Goal: Task Accomplishment & Management: Use online tool/utility

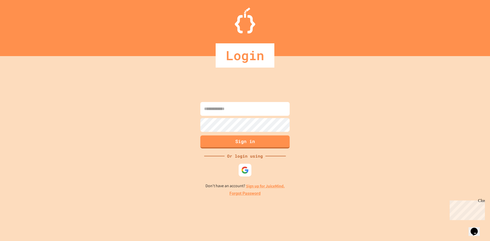
click at [250, 108] on input at bounding box center [244, 109] width 89 height 14
type input "**********"
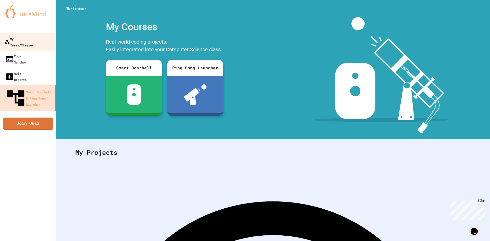
click at [28, 40] on div "My Teams/Classes" at bounding box center [18, 41] width 29 height 12
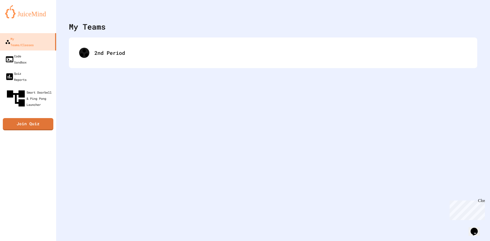
click at [117, 54] on div "2nd Period" at bounding box center [273, 53] width 398 height 20
click at [116, 52] on div "2nd Period" at bounding box center [278, 53] width 369 height 8
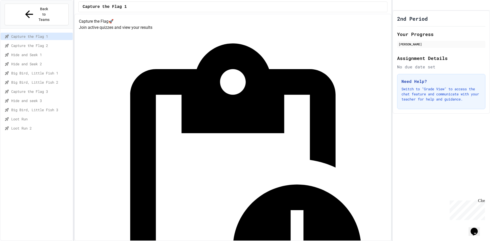
click at [41, 116] on span "Loot Run" at bounding box center [40, 118] width 59 height 5
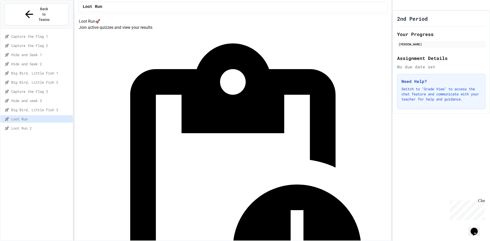
click at [36, 98] on span "Hide and seek 3" at bounding box center [40, 100] width 59 height 5
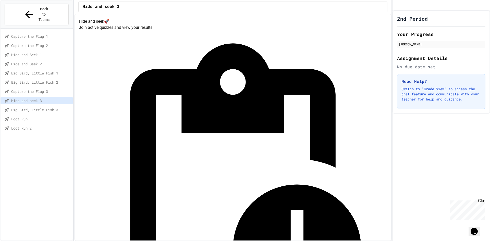
click at [39, 107] on span "Big Bird, Little Fish 3" at bounding box center [40, 109] width 59 height 5
click at [40, 115] on div "Loot Run" at bounding box center [37, 118] width 72 height 7
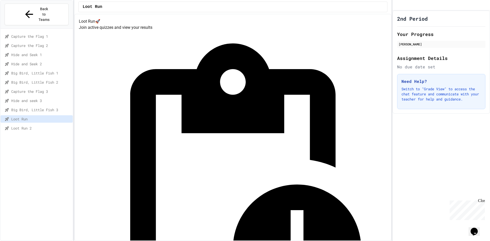
click at [32, 125] on span "Loot Run 2" at bounding box center [40, 127] width 59 height 5
click at [35, 116] on span "Loot Run" at bounding box center [40, 118] width 59 height 5
click at [33, 107] on span "Big Bird, Little Fish 3" at bounding box center [40, 109] width 59 height 5
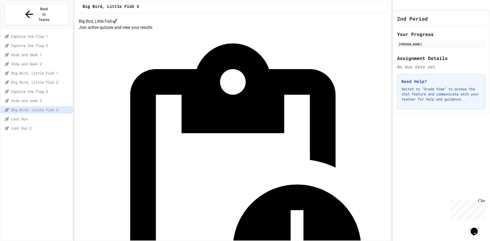
click at [38, 115] on div "Loot Run" at bounding box center [37, 119] width 72 height 9
click at [30, 116] on span "Loot Run" at bounding box center [40, 118] width 59 height 5
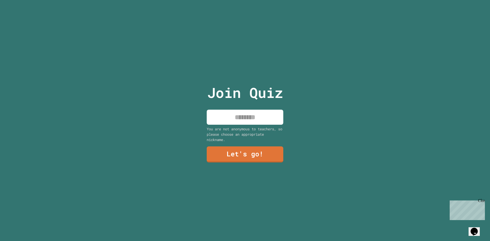
drag, startPoint x: 224, startPoint y: 118, endPoint x: 221, endPoint y: 113, distance: 5.8
click at [224, 118] on input at bounding box center [245, 117] width 77 height 15
type input "***"
click at [230, 148] on link "Let's go!" at bounding box center [245, 154] width 78 height 16
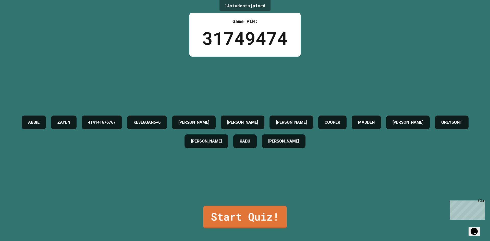
click at [242, 215] on link "Start Quiz!" at bounding box center [244, 217] width 83 height 22
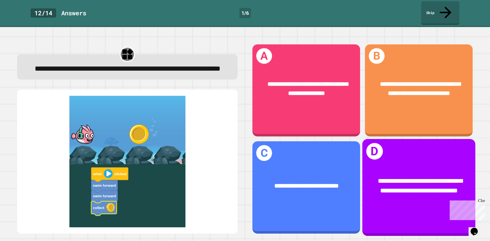
click at [399, 191] on div "**********" at bounding box center [419, 185] width 88 height 19
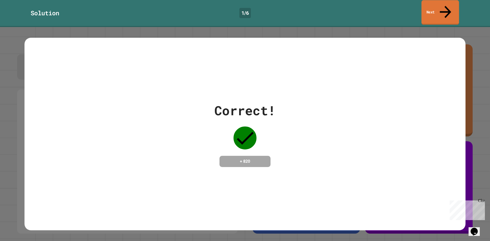
click at [443, 8] on icon at bounding box center [445, 12] width 17 height 18
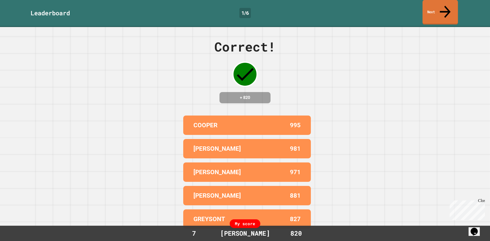
click at [427, 6] on link "Next" at bounding box center [439, 12] width 35 height 25
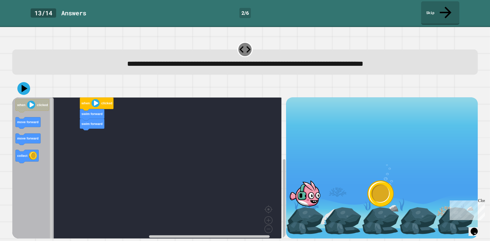
click at [283, 180] on rect "Blockly Workspace" at bounding box center [284, 198] width 3 height 79
drag, startPoint x: 481, startPoint y: 100, endPoint x: 478, endPoint y: 83, distance: 17.9
click at [478, 83] on div "**********" at bounding box center [245, 134] width 490 height 214
click at [235, 165] on rect "Blockly Workspace" at bounding box center [146, 169] width 269 height 145
click at [47, 129] on icon "Blockly Workspace" at bounding box center [33, 169] width 42 height 145
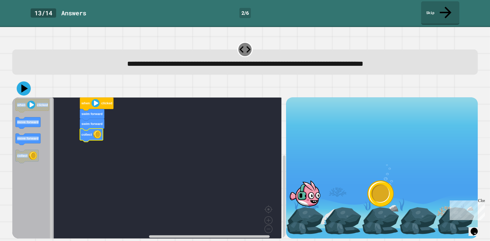
click at [22, 84] on icon at bounding box center [24, 88] width 6 height 8
click at [94, 99] on image "Blockly Workspace" at bounding box center [95, 103] width 8 height 8
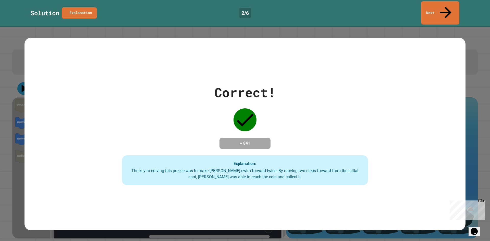
click at [431, 4] on link "Next" at bounding box center [440, 12] width 38 height 23
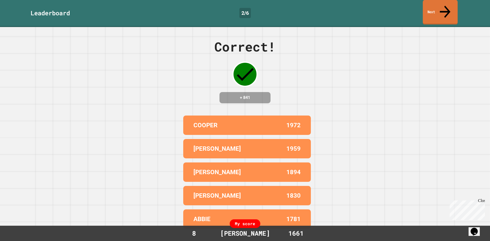
click at [425, 3] on link "Next" at bounding box center [440, 12] width 35 height 25
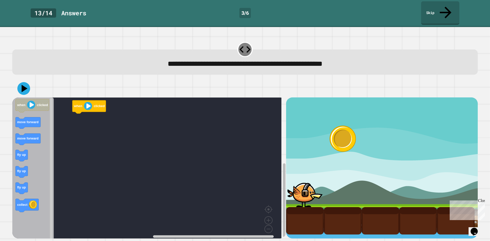
click at [282, 168] on g "Blockly Workspace" at bounding box center [284, 168] width 4 height 141
click at [283, 169] on rect "Blockly Workspace" at bounding box center [284, 202] width 3 height 74
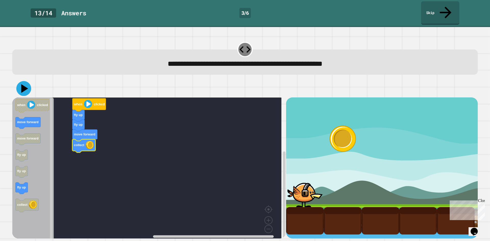
click at [26, 81] on icon at bounding box center [23, 88] width 15 height 15
click at [77, 102] on text "when" at bounding box center [78, 104] width 9 height 4
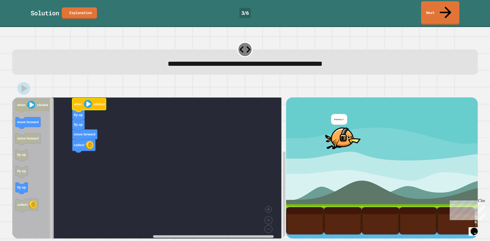
click at [443, 2] on link "Next" at bounding box center [440, 12] width 38 height 23
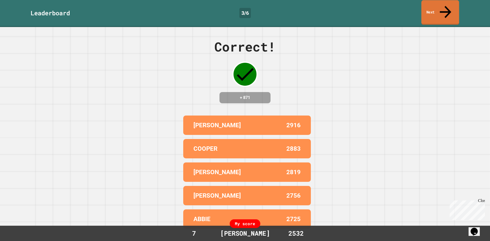
click at [427, 6] on link "Next" at bounding box center [440, 12] width 38 height 25
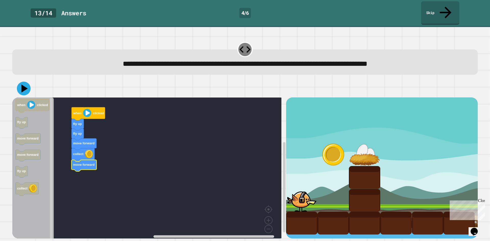
drag, startPoint x: 22, startPoint y: 79, endPoint x: 24, endPoint y: 77, distance: 3.4
click at [23, 82] on icon at bounding box center [24, 89] width 14 height 14
click at [85, 109] on image "Blockly Workspace" at bounding box center [87, 113] width 8 height 8
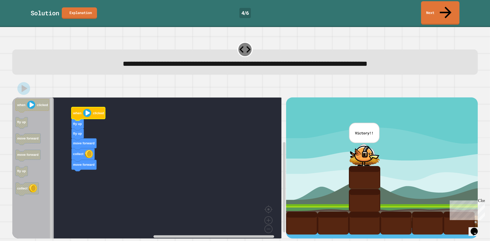
click at [426, 8] on link "Next" at bounding box center [440, 12] width 38 height 23
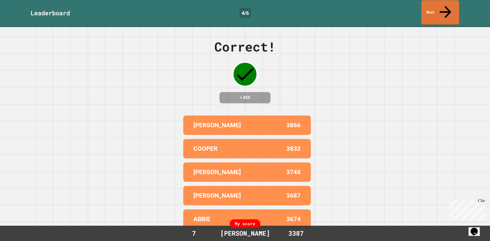
click at [437, 2] on link "Next" at bounding box center [440, 12] width 38 height 25
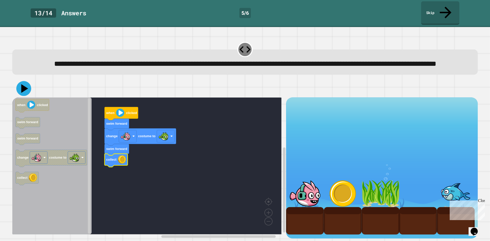
click at [22, 89] on icon at bounding box center [24, 88] width 7 height 9
click at [115, 115] on icon "Blockly Workspace" at bounding box center [122, 113] width 34 height 13
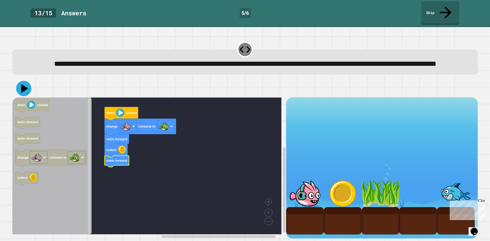
click at [22, 84] on icon at bounding box center [23, 88] width 15 height 15
click at [108, 112] on text "when" at bounding box center [110, 113] width 9 height 4
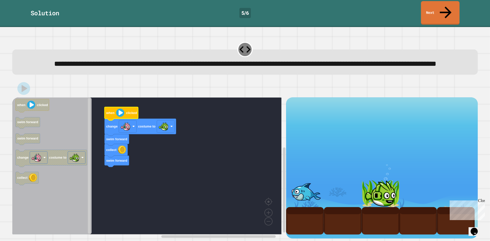
click at [423, 10] on link "Next" at bounding box center [440, 13] width 39 height 24
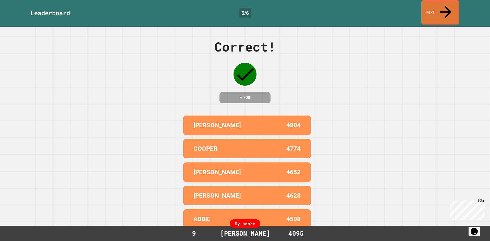
click at [429, 9] on link "Next" at bounding box center [440, 12] width 38 height 25
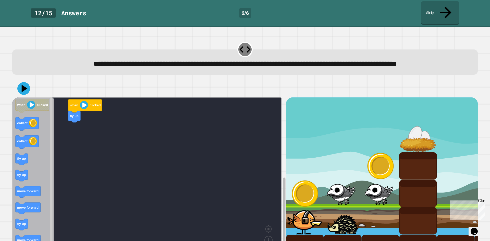
click at [283, 189] on div "fly up when clicked when clicked collect collect fly up fly up move forward mov…" at bounding box center [244, 180] width 465 height 167
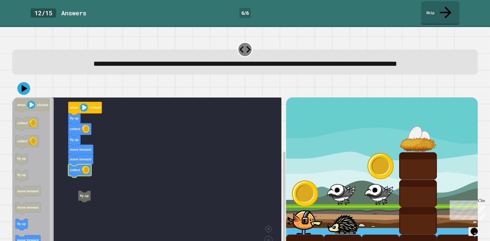
click at [82, 198] on g "fly up fly up collect fly up move forward move forward collect when clicked" at bounding box center [150, 179] width 276 height 164
click at [51, 188] on g "Blockly Workspace" at bounding box center [51, 179] width 4 height 163
click at [52, 184] on rect "Blockly Workspace" at bounding box center [51, 179] width 3 height 163
click at [53, 185] on rect "Blockly Workspace" at bounding box center [51, 179] width 4 height 163
click at [46, 212] on icon "Blockly Workspace" at bounding box center [33, 179] width 42 height 164
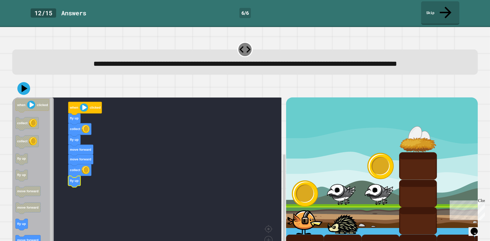
click at [45, 175] on icon "Blockly Workspace" at bounding box center [33, 179] width 42 height 164
click at [53, 163] on rect "Blockly Workspace" at bounding box center [51, 179] width 4 height 163
click at [52, 169] on g "Blockly Workspace" at bounding box center [51, 179] width 4 height 163
click at [55, 171] on rect "Blockly Workspace" at bounding box center [146, 179] width 269 height 164
click at [47, 206] on div "fly up collect fly up move forward move forward collect fly up when clicked whe…" at bounding box center [149, 180] width 274 height 167
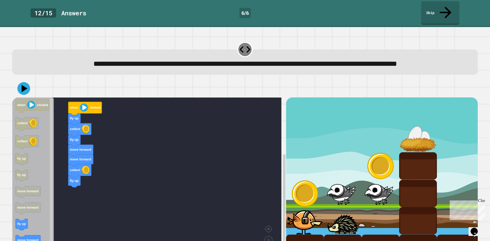
click at [46, 152] on icon "when clicked collect collect fly up fly up move forward move forward fly up mov…" at bounding box center [33, 179] width 42 height 164
click at [22, 89] on icon at bounding box center [24, 88] width 7 height 9
click at [85, 107] on image "Blockly Workspace" at bounding box center [84, 108] width 8 height 8
click at [53, 179] on g "Blockly Workspace" at bounding box center [51, 179] width 4 height 163
click at [44, 150] on div "fly up collect fly up move forward move forward collect fly up when clicked whe…" at bounding box center [149, 180] width 274 height 167
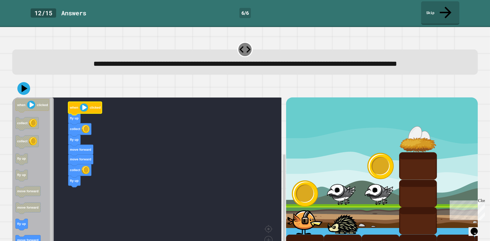
click at [11, 179] on div "fly up collect fly up move forward move forward collect fly up when clicked whe…" at bounding box center [245, 172] width 470 height 190
click at [44, 187] on icon "when clicked collect collect fly up fly up move forward move forward fly up mov…" at bounding box center [33, 179] width 42 height 164
click at [54, 146] on div "fly up collect fly up move forward move forward collect fly up when clicked whe…" at bounding box center [149, 180] width 274 height 167
click at [54, 209] on div "fly up collect fly up move forward move forward collect fly up when clicked whe…" at bounding box center [149, 180] width 274 height 167
click at [43, 165] on icon "Blockly Workspace" at bounding box center [33, 179] width 42 height 164
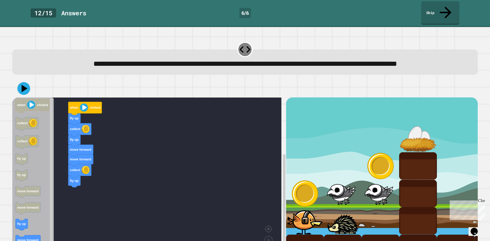
click at [35, 187] on icon "when clicked collect collect fly up fly up move forward move forward fly up mov…" at bounding box center [33, 179] width 42 height 164
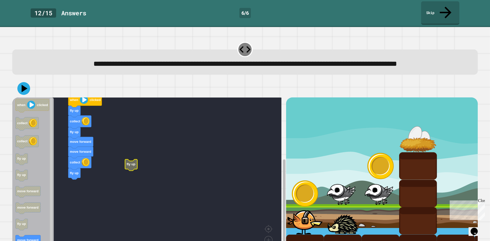
click at [282, 181] on g "Blockly Workspace" at bounding box center [284, 185] width 4 height 160
click at [41, 151] on div "fly up collect fly up move forward move forward collect fly up when clicked whe…" at bounding box center [149, 180] width 274 height 167
click at [50, 112] on g "Blockly Workspace" at bounding box center [51, 179] width 4 height 163
click at [41, 158] on div "fly up collect fly up move forward move forward collect fly up when clicked whe…" at bounding box center [149, 180] width 274 height 167
click at [38, 117] on icon "when clicked collect collect fly up fly up move forward move forward fly up mov…" at bounding box center [33, 179] width 42 height 164
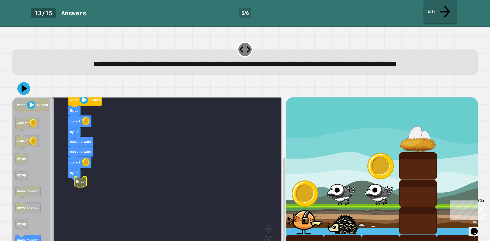
click at [442, 10] on link "Skip" at bounding box center [440, 12] width 34 height 25
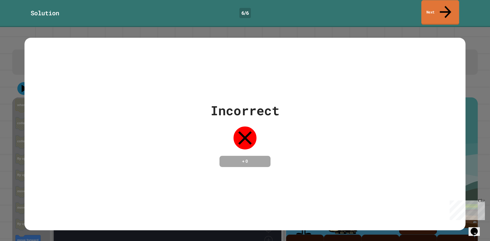
click at [432, 9] on link "Next" at bounding box center [440, 12] width 38 height 25
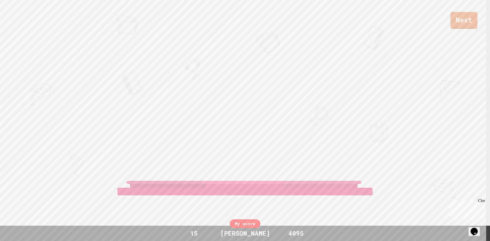
click at [455, 26] on link "Next" at bounding box center [463, 20] width 27 height 17
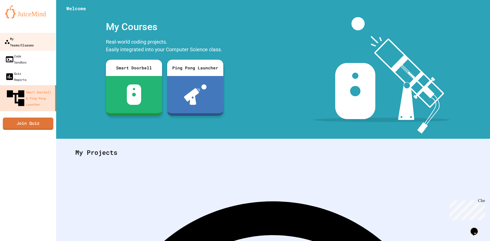
click at [21, 40] on div "My Teams/Classes" at bounding box center [18, 41] width 29 height 12
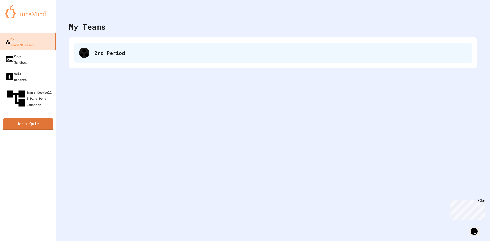
click at [94, 54] on div "2nd Period" at bounding box center [280, 53] width 372 height 8
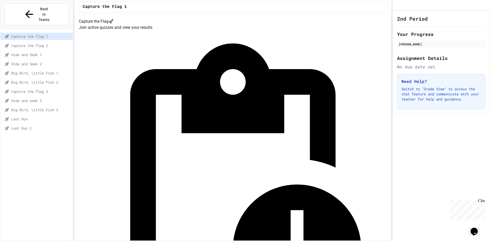
click at [32, 125] on span "Loot Run 2" at bounding box center [40, 127] width 59 height 5
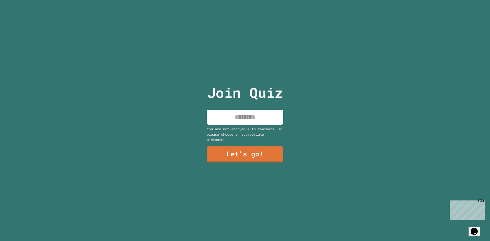
click at [244, 110] on input at bounding box center [245, 117] width 77 height 15
type input "***"
click at [251, 146] on link "Let's go!" at bounding box center [244, 154] width 77 height 17
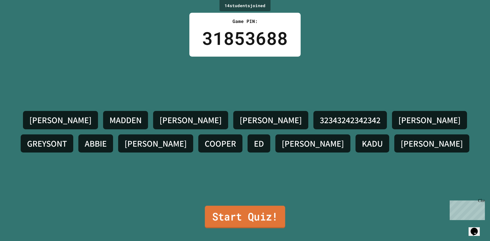
click at [261, 211] on link "Start Quiz!" at bounding box center [245, 217] width 80 height 22
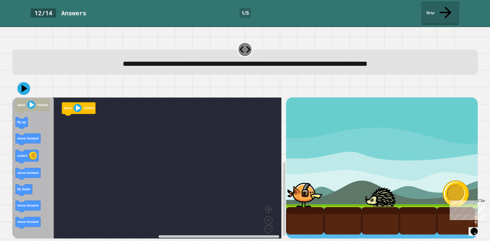
click at [44, 172] on div "when clicked when clicked fly up move forward collect move forward fly down mov…" at bounding box center [149, 167] width 274 height 141
click at [56, 128] on div "when clicked when clicked fly up move forward collect move forward fly down mov…" at bounding box center [149, 167] width 274 height 141
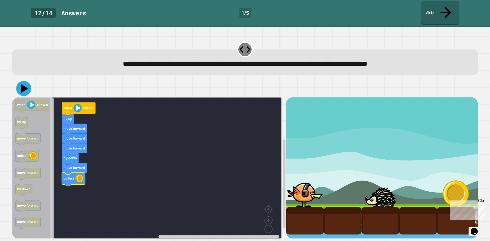
click at [24, 81] on icon at bounding box center [23, 88] width 15 height 15
click at [78, 104] on image "Blockly Workspace" at bounding box center [77, 108] width 8 height 8
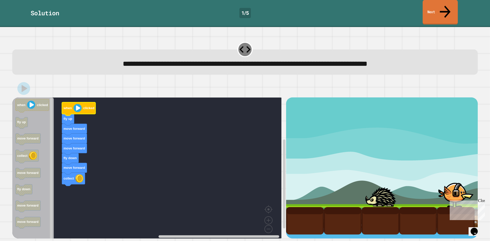
click at [433, 12] on div "Solution 1 / 5 Next" at bounding box center [245, 12] width 490 height 23
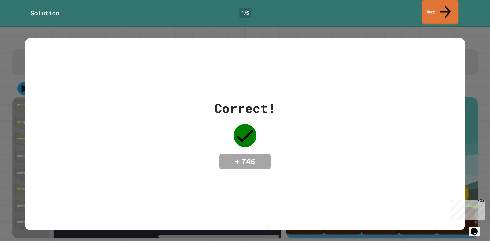
click at [428, 4] on link "Next" at bounding box center [440, 12] width 36 height 25
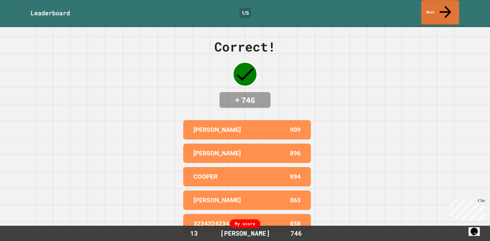
click at [436, 6] on link "Next" at bounding box center [440, 12] width 38 height 25
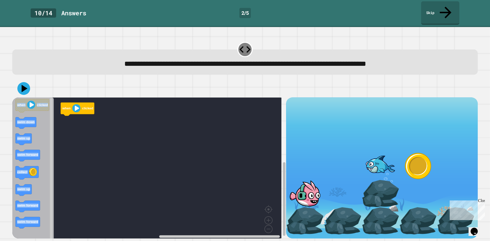
drag, startPoint x: 282, startPoint y: 163, endPoint x: 281, endPoint y: 178, distance: 15.3
click at [281, 178] on div "when clicked when clicked swim down swim up swim forward collect swim up swim f…" at bounding box center [244, 167] width 465 height 141
click at [99, 155] on rect "Blockly Workspace" at bounding box center [146, 169] width 269 height 145
click at [47, 147] on icon "Blockly Workspace" at bounding box center [33, 169] width 42 height 145
click at [43, 185] on icon "Blockly Workspace" at bounding box center [33, 169] width 42 height 145
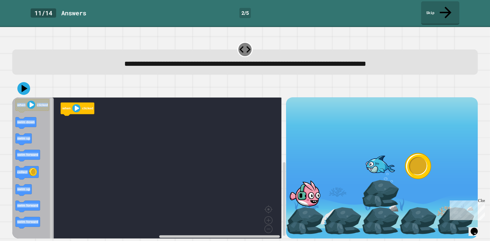
click at [149, 159] on rect "Blockly Workspace" at bounding box center [146, 169] width 269 height 145
click at [249, 170] on rect "Blockly Workspace" at bounding box center [146, 169] width 269 height 145
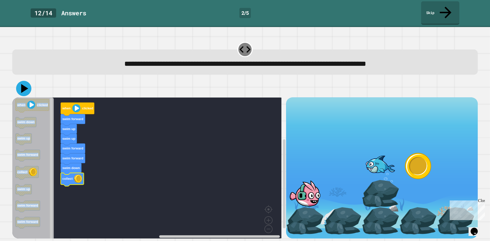
click at [20, 81] on icon at bounding box center [23, 88] width 15 height 15
click at [74, 104] on image "Blockly Workspace" at bounding box center [76, 108] width 8 height 8
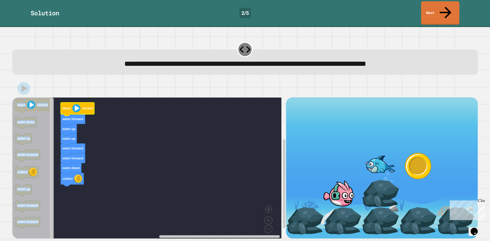
click at [73, 104] on image "Blockly Workspace" at bounding box center [76, 108] width 8 height 8
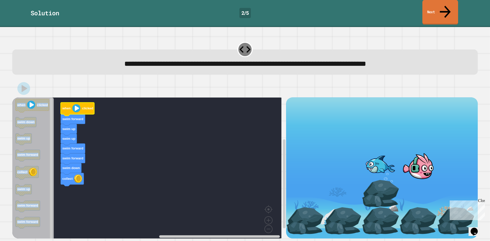
click at [445, 6] on icon at bounding box center [445, 12] width 16 height 18
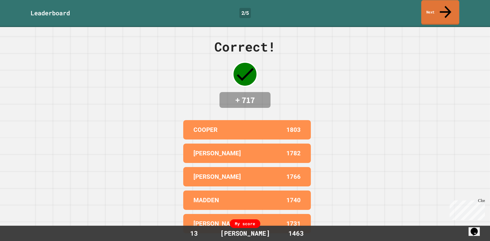
click at [445, 9] on link "Next" at bounding box center [440, 12] width 38 height 25
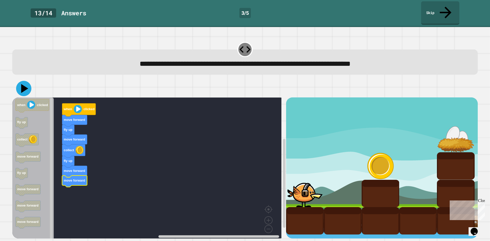
click at [22, 81] on icon at bounding box center [23, 88] width 15 height 15
click at [77, 104] on g "when clicked move forward fly up move forward collect fly up move forward move …" at bounding box center [79, 146] width 34 height 84
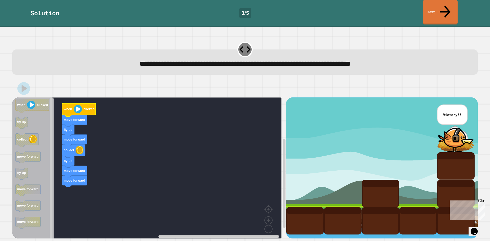
click at [447, 12] on link "Next" at bounding box center [440, 12] width 35 height 25
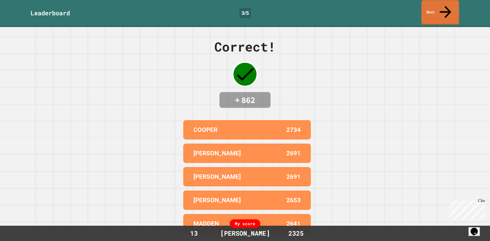
click at [427, 7] on link "Next" at bounding box center [439, 12] width 37 height 25
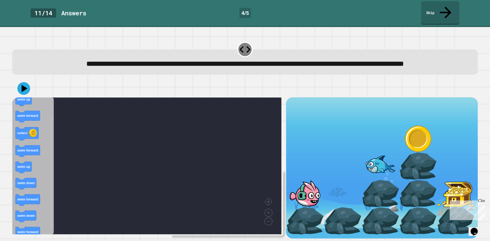
click at [51, 196] on rect "Blockly Workspace" at bounding box center [51, 173] width 3 height 112
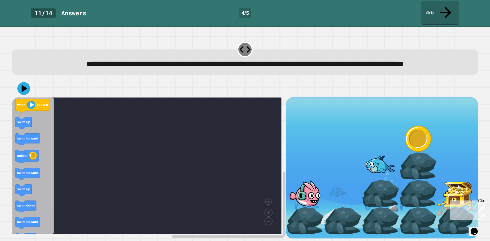
click at [47, 138] on div "when clicked swim up swim forward collect swim forward swim up swim down swim f…" at bounding box center [149, 167] width 274 height 141
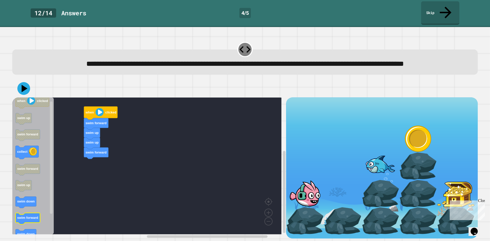
click at [30, 224] on icon "Blockly Workspace" at bounding box center [33, 165] width 42 height 137
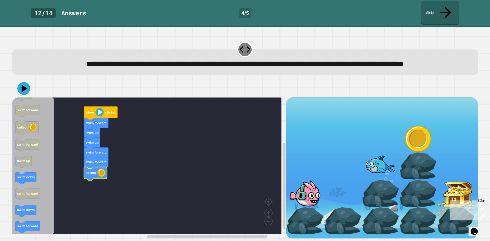
click at [55, 232] on div "when clicked swim forward swim up swim up swim forward swim forward collect whe…" at bounding box center [149, 167] width 274 height 141
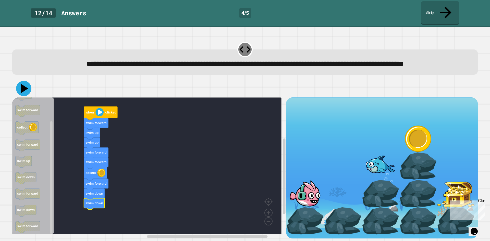
click at [23, 92] on icon at bounding box center [24, 88] width 7 height 9
click at [107, 116] on icon "Blockly Workspace" at bounding box center [101, 113] width 34 height 13
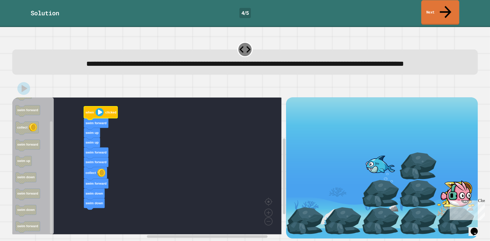
click at [428, 10] on link "Next" at bounding box center [440, 12] width 38 height 25
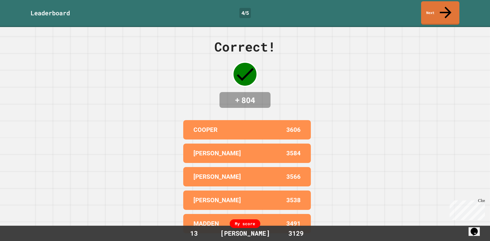
click at [429, 14] on div "Leaderboard 4 / 5 Next" at bounding box center [245, 13] width 490 height 27
click at [430, 8] on link "Next" at bounding box center [439, 12] width 37 height 25
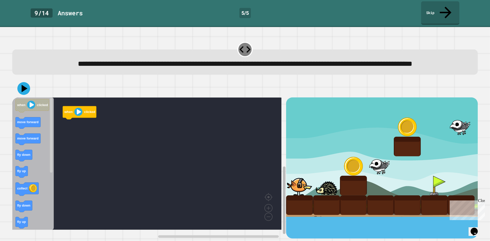
click at [283, 179] on rect "Blockly Workspace" at bounding box center [284, 201] width 3 height 68
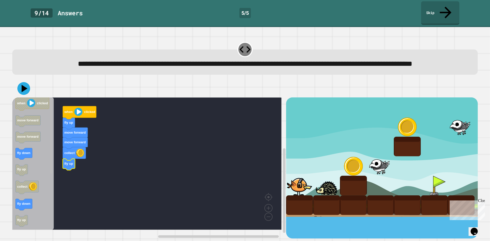
click at [52, 170] on rect "Blockly Workspace" at bounding box center [51, 136] width 3 height 75
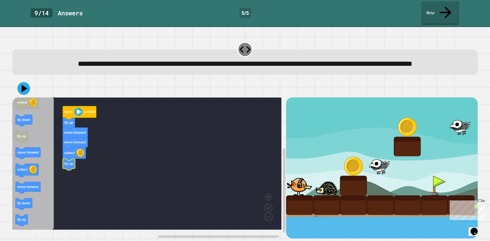
click at [50, 217] on rect "Blockly Workspace" at bounding box center [51, 184] width 3 height 75
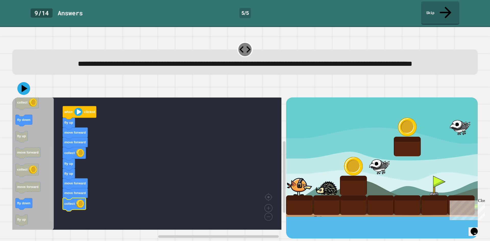
click at [52, 155] on g "Blockly Workspace" at bounding box center [51, 163] width 4 height 131
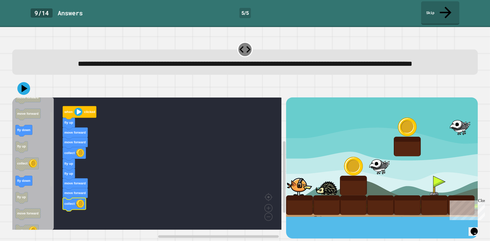
click at [53, 120] on div "when clicked fly up move forward move forward collect fly up fly up move forwar…" at bounding box center [149, 167] width 274 height 141
click at [53, 123] on div "when clicked fly up move forward move forward collect fly up fly up move forwar…" at bounding box center [149, 167] width 274 height 141
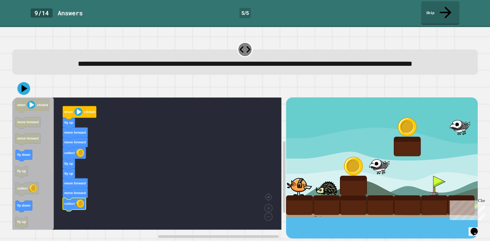
click at [52, 106] on rect "Blockly Workspace" at bounding box center [51, 135] width 3 height 75
click at [46, 219] on div "when clicked fly up move forward move forward collect fly up fly up move forwar…" at bounding box center [149, 167] width 274 height 141
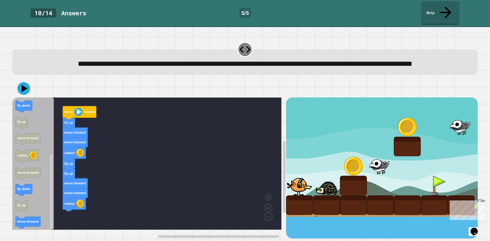
click at [57, 103] on div "when clicked fly up move forward move forward collect fly up fly up move forwar…" at bounding box center [149, 167] width 274 height 141
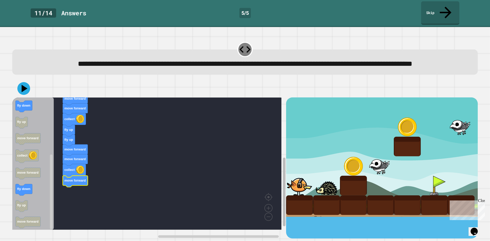
click at [283, 166] on rect "Blockly Workspace" at bounding box center [284, 192] width 3 height 69
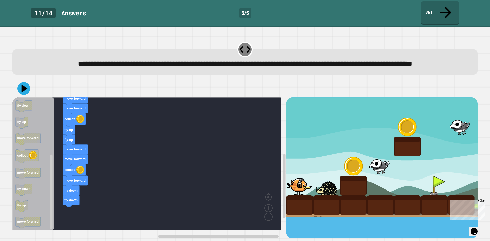
click at [45, 149] on icon "Blockly Workspace" at bounding box center [33, 163] width 42 height 132
click at [49, 107] on div "when clicked fly up move forward move forward collect fly up fly up move forwar…" at bounding box center [149, 167] width 274 height 141
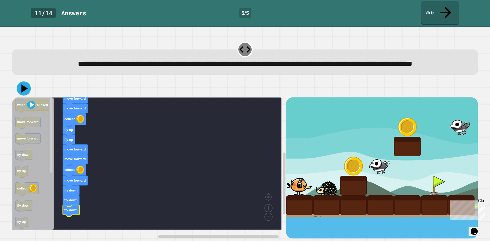
click at [26, 86] on icon at bounding box center [24, 89] width 14 height 14
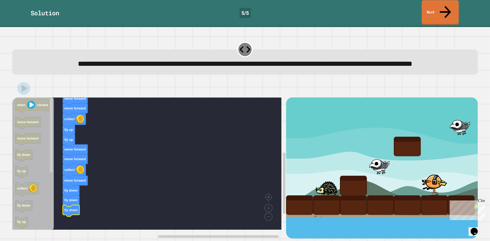
click at [442, 6] on link "Next" at bounding box center [439, 12] width 37 height 25
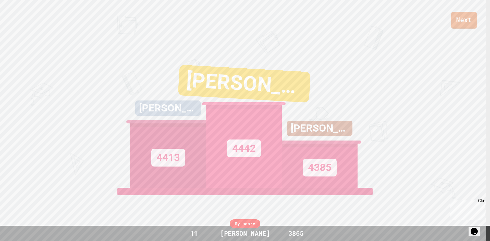
click at [458, 25] on link "Next" at bounding box center [464, 20] width 26 height 17
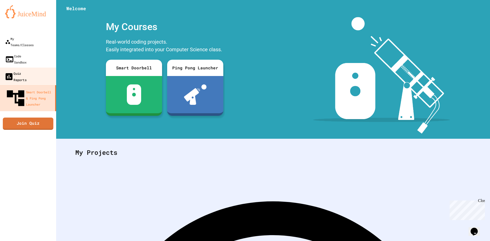
click at [27, 70] on div "Quiz Reports" at bounding box center [15, 76] width 22 height 12
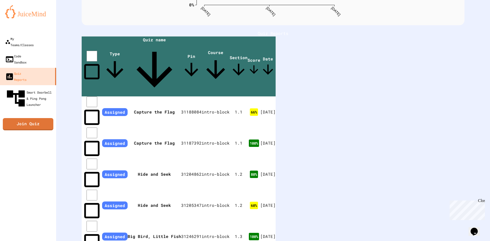
scroll to position [101, 0]
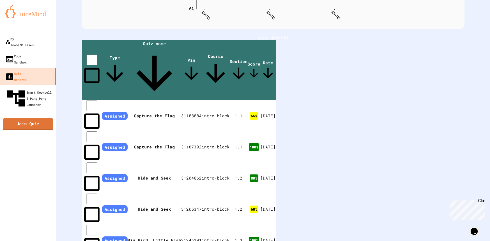
drag, startPoint x: 422, startPoint y: 209, endPoint x: 425, endPoint y: 200, distance: 9.2
click at [440, 207] on div "Quiz Scores 0% 25% 50% 75% 100% [DATE] [DATE] [DATE] Star Pass Fail 0 % Course:…" at bounding box center [273, 152] width 434 height 507
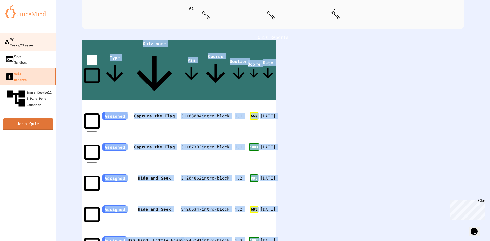
click at [13, 38] on div "My Teams/Classes" at bounding box center [18, 41] width 29 height 12
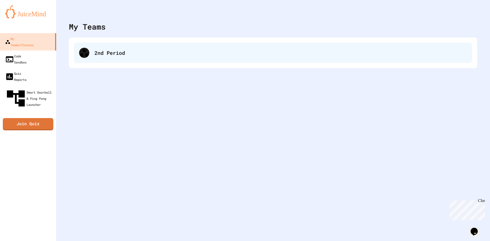
click at [95, 52] on div "2nd Period" at bounding box center [280, 53] width 372 height 8
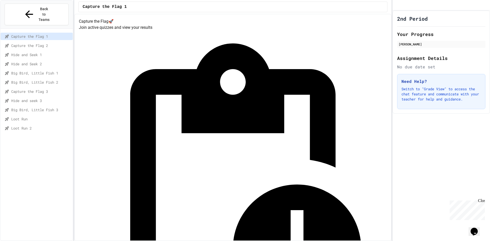
click at [30, 43] on span "Capture the Flag 2" at bounding box center [40, 45] width 59 height 5
click at [27, 60] on div "Hide and Seek 2" at bounding box center [37, 63] width 72 height 7
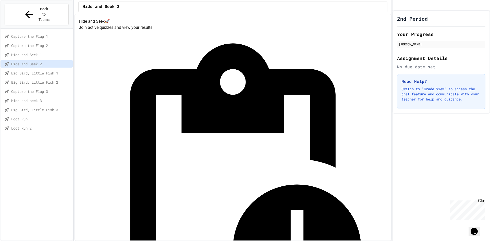
click at [41, 70] on span "Big Bird, Little Fish 1" at bounding box center [40, 72] width 59 height 5
click at [43, 79] on div "Big Bird, Little Fish 2" at bounding box center [37, 83] width 72 height 9
click at [45, 88] on div "Capture the Flag 3" at bounding box center [37, 91] width 72 height 7
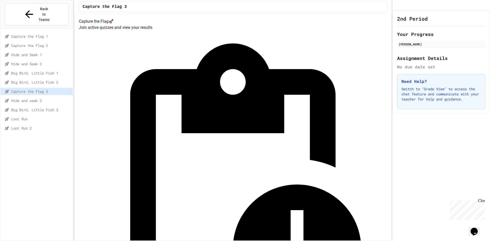
click at [43, 98] on span "Hide and seek 3" at bounding box center [40, 100] width 59 height 5
click at [103, 10] on div "Hide and seek 3" at bounding box center [232, 7] width 309 height 11
